Goal: Transaction & Acquisition: Purchase product/service

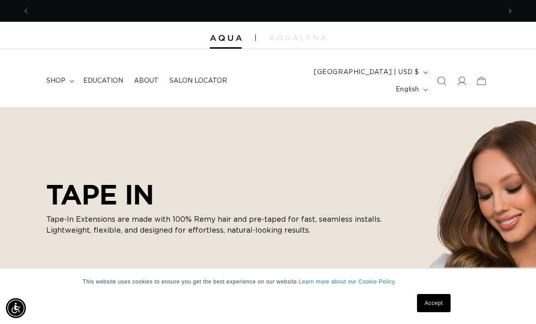
scroll to position [0, 472]
click at [62, 77] on span "shop" at bounding box center [55, 81] width 19 height 8
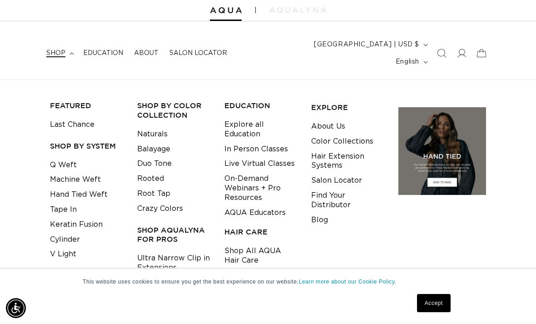
scroll to position [0, 943]
click at [71, 202] on link "Tape In" at bounding box center [63, 209] width 27 height 15
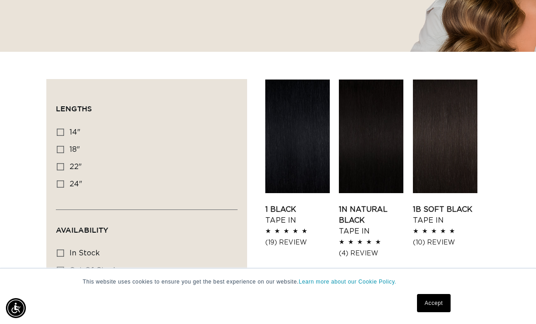
scroll to position [0, 472]
click at [74, 163] on span "22"" at bounding box center [76, 166] width 12 height 7
click at [64, 163] on input "22" 22" (37 products)" at bounding box center [60, 166] width 7 height 7
checkbox input "true"
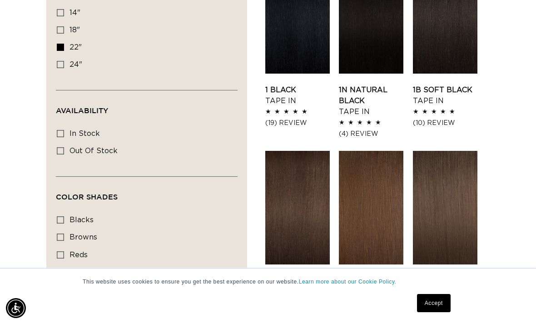
scroll to position [0, 943]
click at [95, 130] on span "In stock" at bounding box center [85, 133] width 30 height 7
click at [64, 130] on input "In stock In stock (35 products)" at bounding box center [60, 133] width 7 height 7
checkbox input "true"
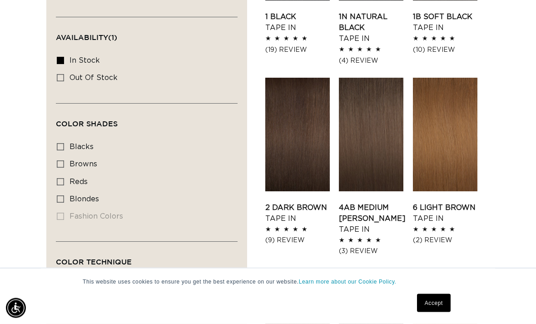
scroll to position [453, 0]
click at [95, 195] on span "blondes" at bounding box center [85, 198] width 30 height 7
click at [64, 195] on input "blondes blondes (27 products)" at bounding box center [60, 198] width 7 height 7
checkbox input "true"
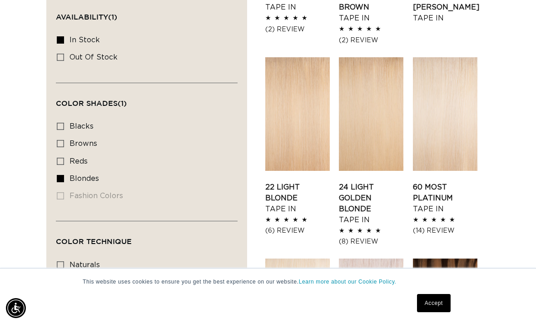
scroll to position [490, 0]
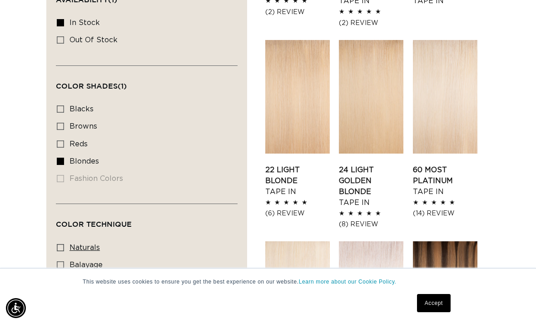
click at [100, 239] on label "naturals naturals (8 products)" at bounding box center [144, 247] width 174 height 17
click at [64, 244] on input "naturals naturals (8 products)" at bounding box center [60, 247] width 7 height 7
checkbox input "true"
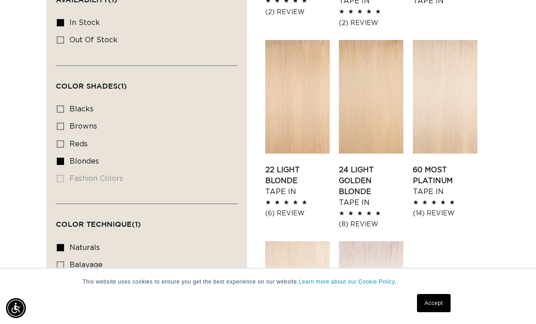
scroll to position [0, 943]
click at [93, 244] on span "naturals" at bounding box center [85, 247] width 30 height 7
click at [64, 244] on input "naturals naturals (8 products)" at bounding box center [60, 247] width 7 height 7
checkbox input "false"
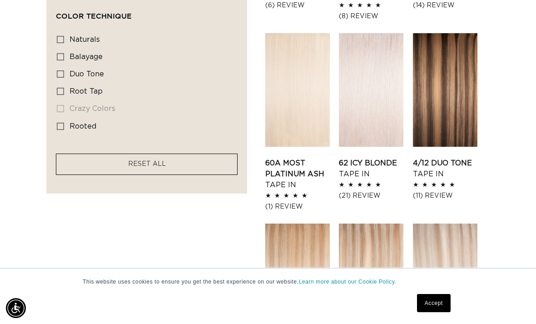
scroll to position [0, 472]
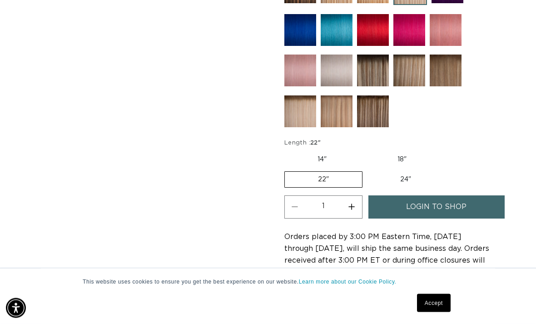
scroll to position [532, 0]
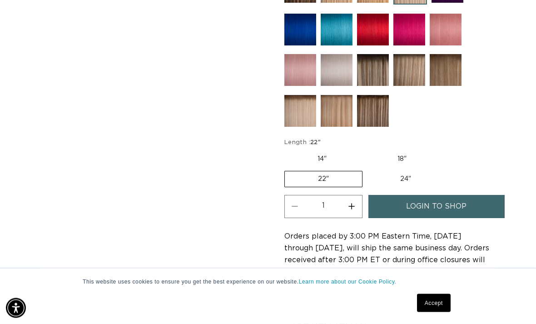
click at [466, 196] on span "login to shop" at bounding box center [436, 206] width 60 height 23
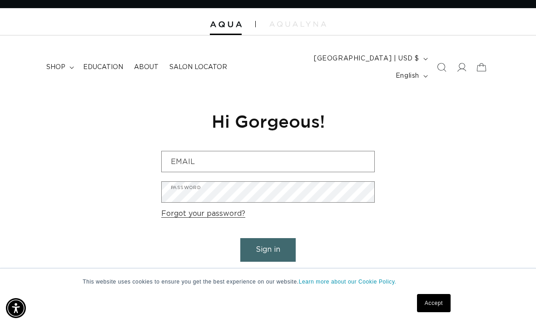
scroll to position [0, 943]
click at [433, 295] on link "Accept" at bounding box center [434, 303] width 34 height 18
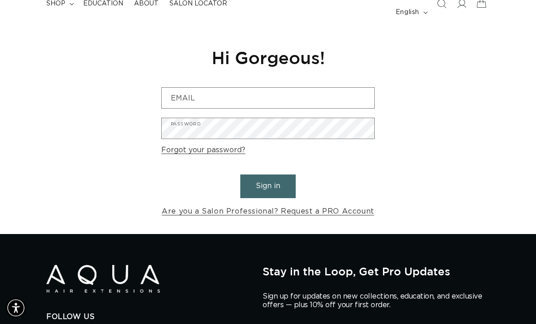
scroll to position [0, 472]
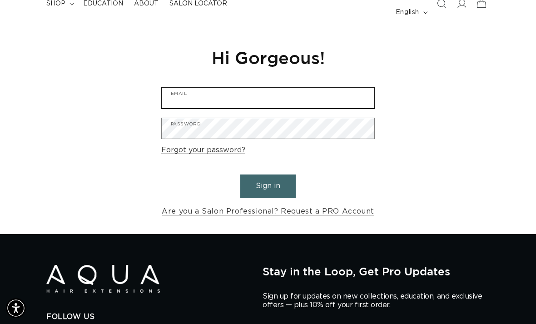
click at [324, 88] on input "Email" at bounding box center [268, 98] width 213 height 20
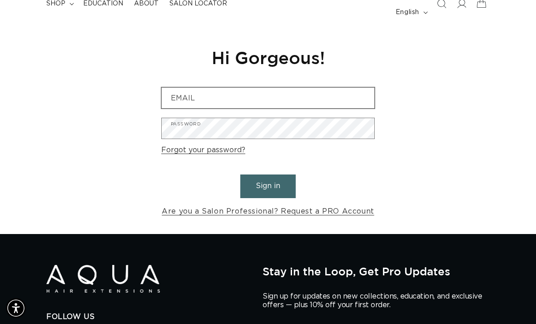
scroll to position [0, 0]
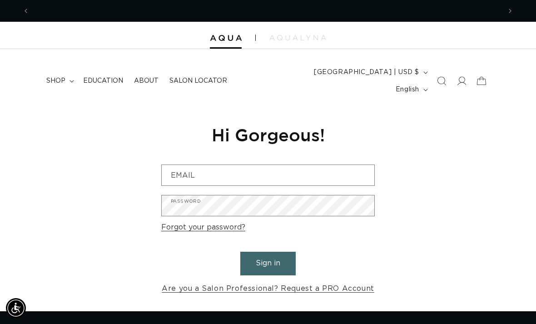
scroll to position [0, 943]
click at [468, 74] on span at bounding box center [462, 81] width 20 height 20
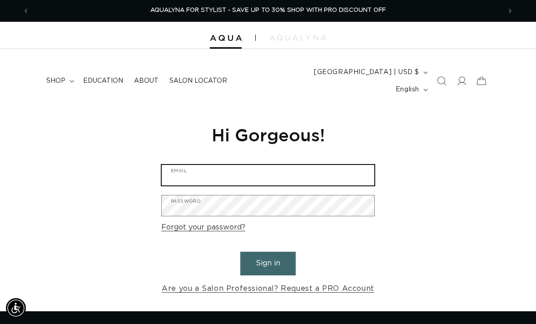
click at [301, 168] on input "Email" at bounding box center [268, 175] width 213 height 20
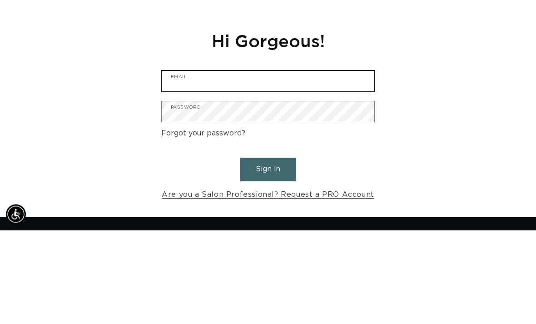
type input "n"
type input "[EMAIL_ADDRESS][DOMAIN_NAME]"
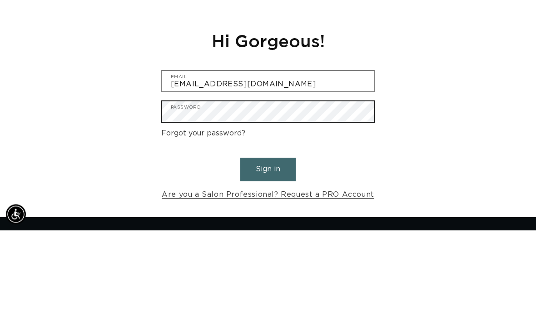
scroll to position [0, 472]
click at [268, 252] on button "Sign in" at bounding box center [267, 263] width 55 height 23
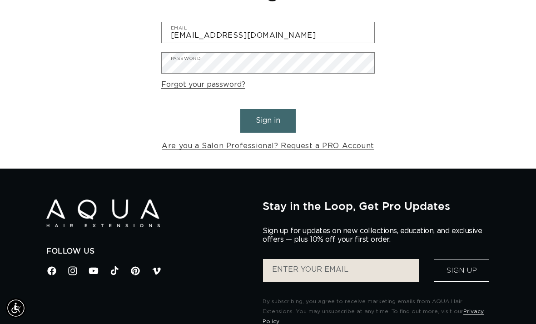
scroll to position [143, 0]
